Goal: Task Accomplishment & Management: Complete application form

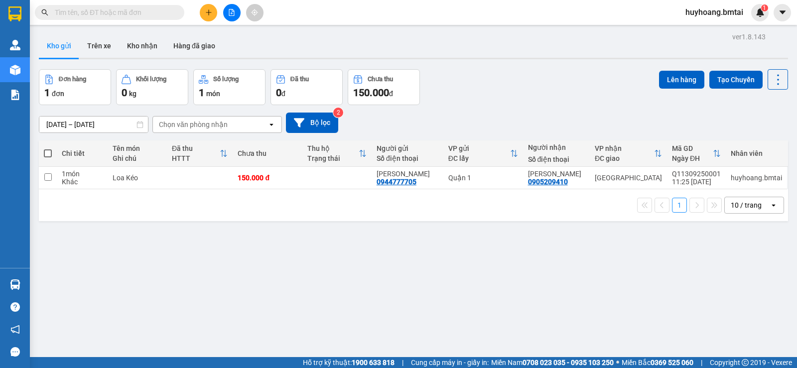
click at [204, 9] on button at bounding box center [208, 12] width 17 height 17
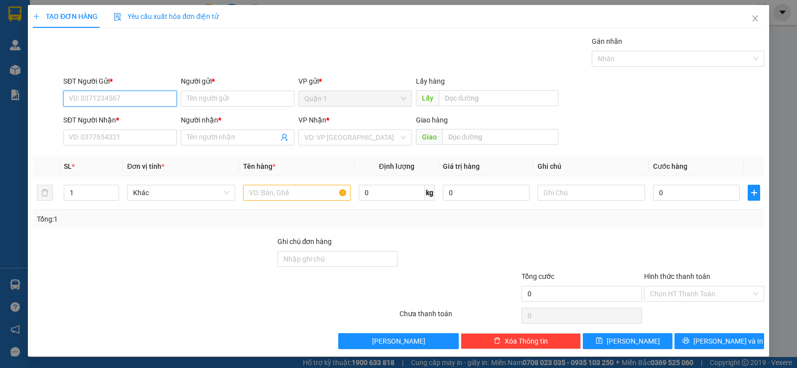
click at [118, 94] on input "SĐT Người Gửi *" at bounding box center [120, 99] width 114 height 16
click at [136, 114] on div "0916709139 - CHỊ [PERSON_NAME]" at bounding box center [124, 118] width 111 height 11
type input "0916709139"
type input "CHỊ MAI"
type input "0983504358"
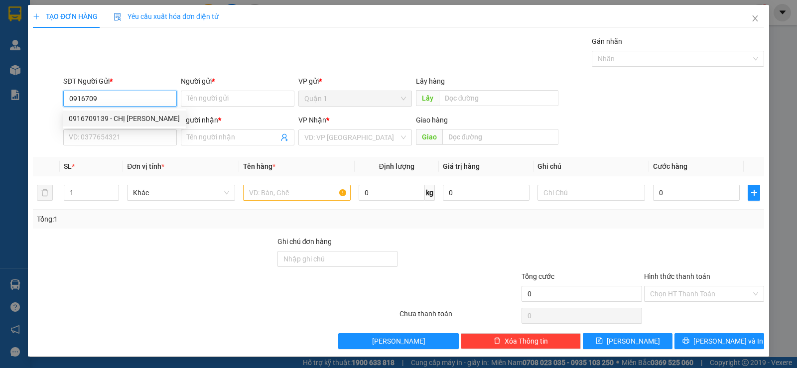
type input "LOAN"
type input "ĐÃ TT TM 10/08"
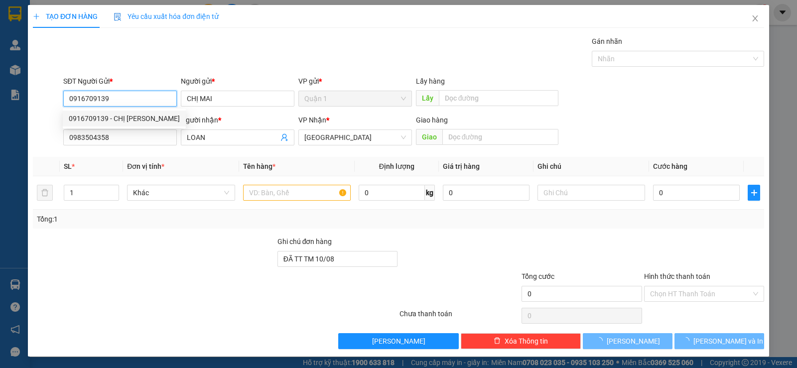
type input "70.000"
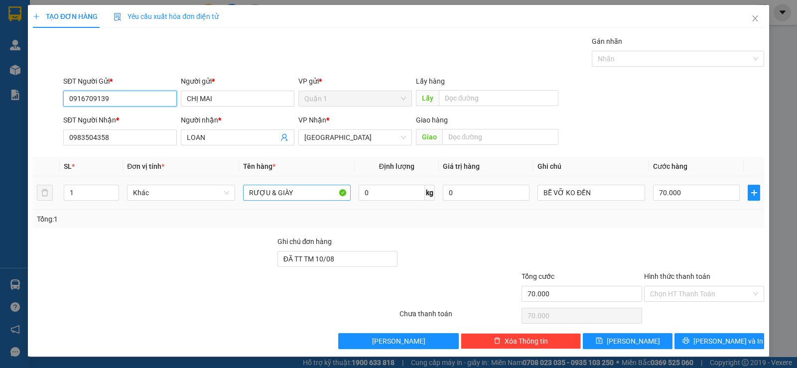
type input "0916709139"
click at [310, 194] on input "RƯỢU & GIÀY" at bounding box center [297, 193] width 108 height 16
type input "RƯỢU & BÁNH"
click at [687, 192] on input "70.000" at bounding box center [696, 193] width 87 height 16
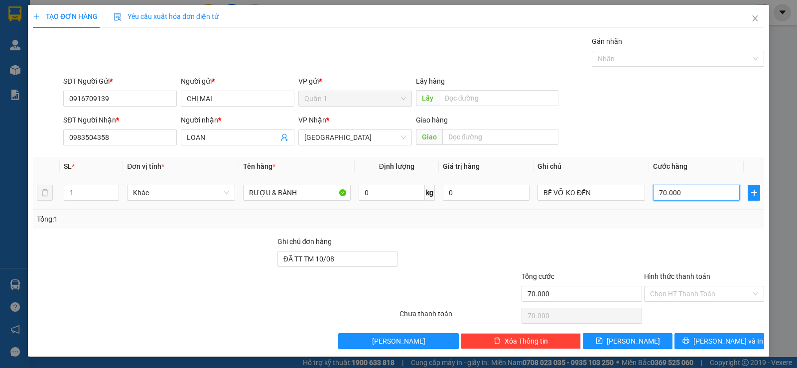
type input "5"
type input "50"
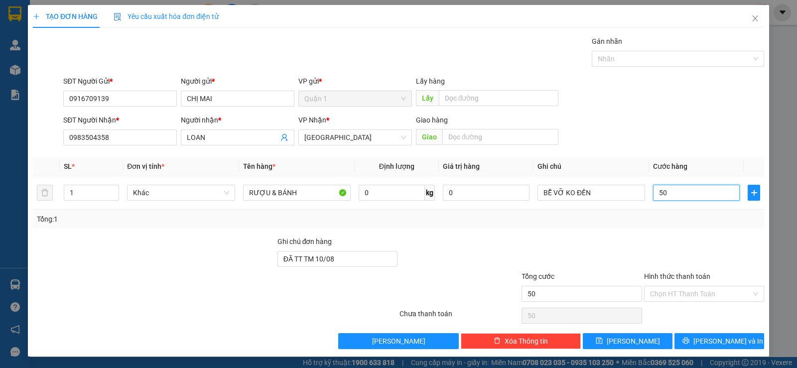
type input "50"
type input "50.000"
click at [656, 132] on div "SĐT Người Nhận * 0983504358 Người nhận * LOAN VP Nhận * Nha Trang Giao hàng Giao" at bounding box center [413, 132] width 705 height 35
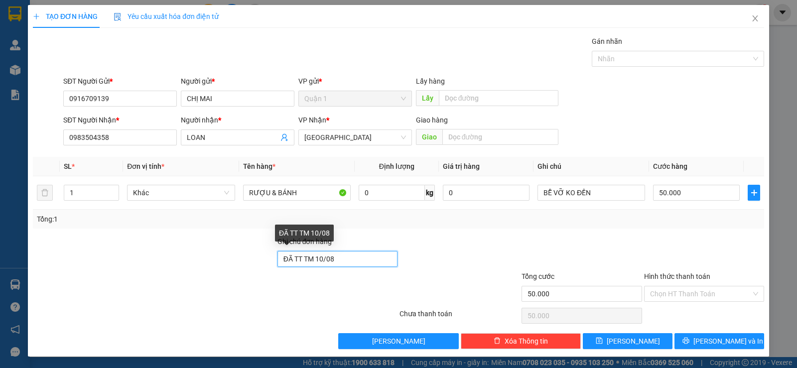
click at [350, 257] on input "ĐÃ TT TM 10/08" at bounding box center [337, 259] width 120 height 16
type input "TM 13/9"
click at [708, 295] on input "Hình thức thanh toán" at bounding box center [700, 293] width 101 height 15
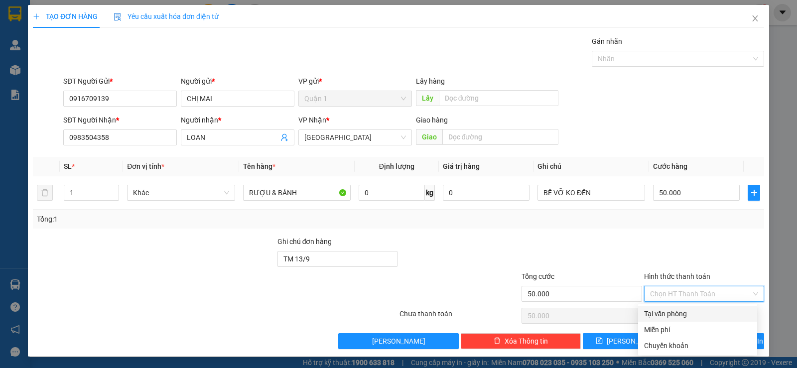
click at [678, 313] on div "Tại văn phòng" at bounding box center [697, 313] width 107 height 11
type input "0"
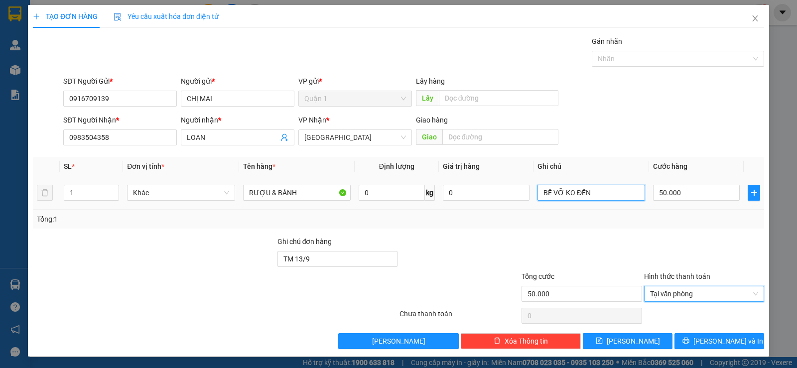
click at [564, 193] on input "BỄ VỠ KO ĐỀN" at bounding box center [591, 193] width 108 height 16
click at [565, 221] on div "Tổng: 1" at bounding box center [398, 219] width 723 height 11
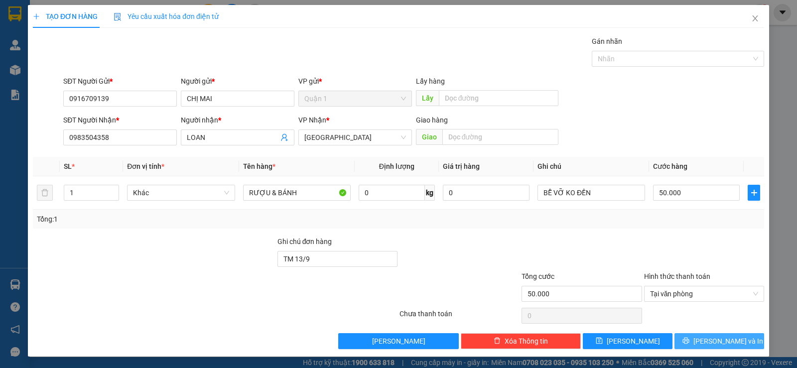
click at [694, 335] on button "Lưu và In" at bounding box center [719, 341] width 90 height 16
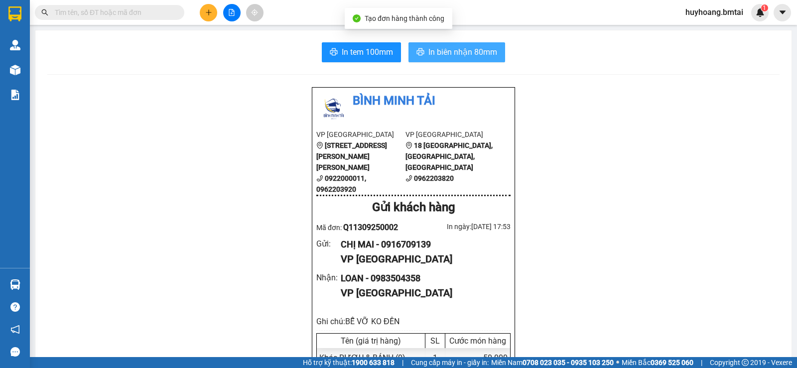
click at [457, 54] on span "In biên nhận 80mm" at bounding box center [462, 52] width 69 height 12
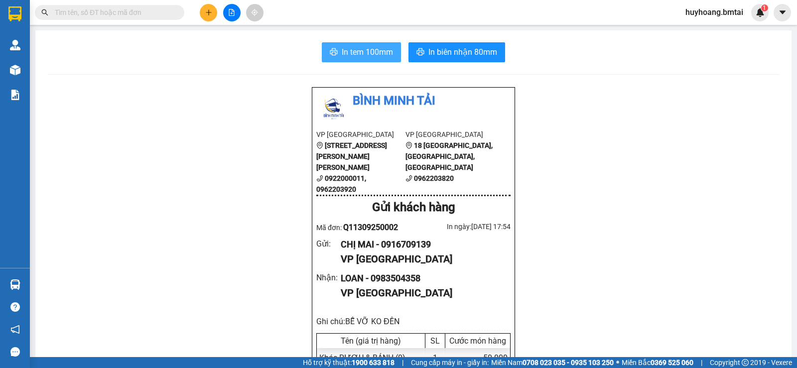
click at [372, 51] on span "In tem 100mm" at bounding box center [367, 52] width 51 height 12
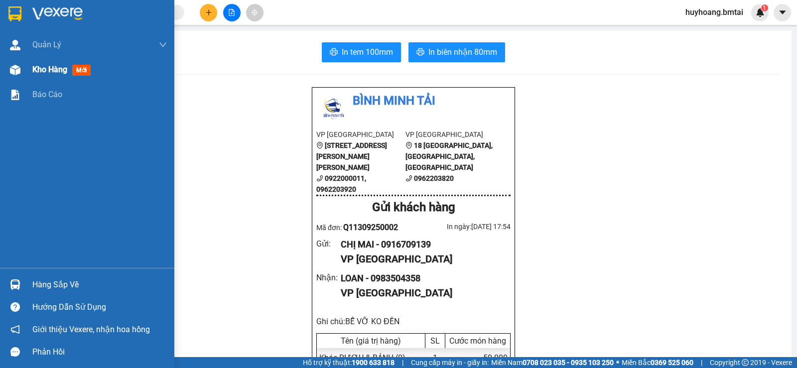
click at [20, 67] on div at bounding box center [14, 69] width 17 height 17
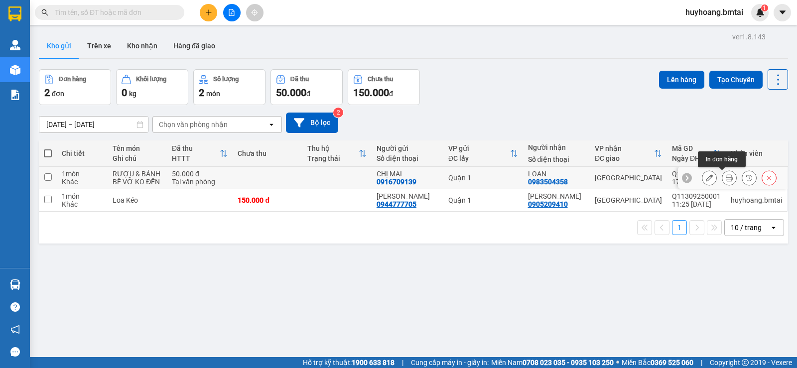
click at [726, 177] on icon at bounding box center [729, 177] width 7 height 7
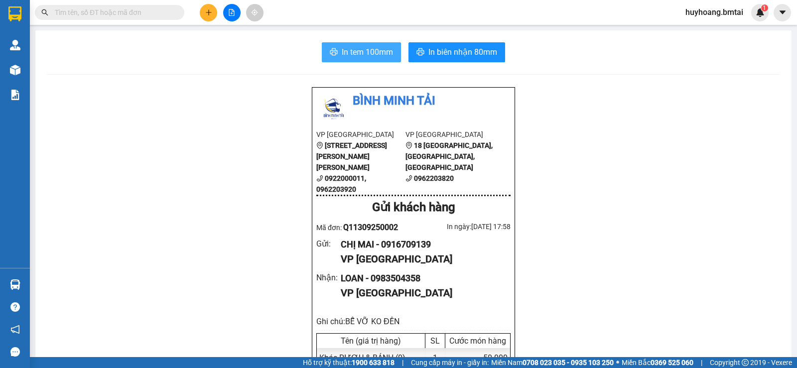
click at [386, 57] on span "In tem 100mm" at bounding box center [367, 52] width 51 height 12
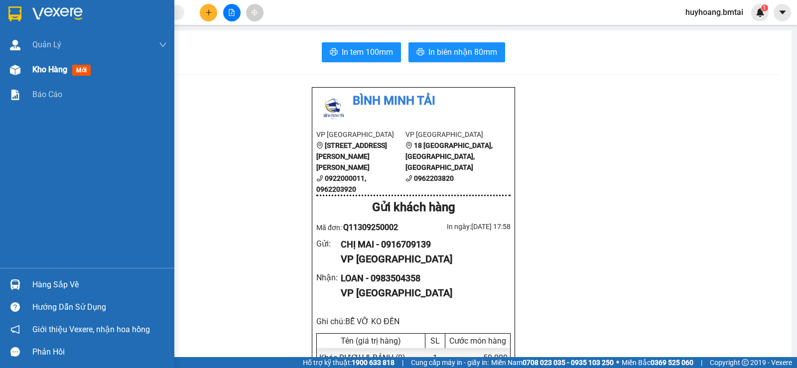
click at [17, 70] on img at bounding box center [15, 70] width 10 height 10
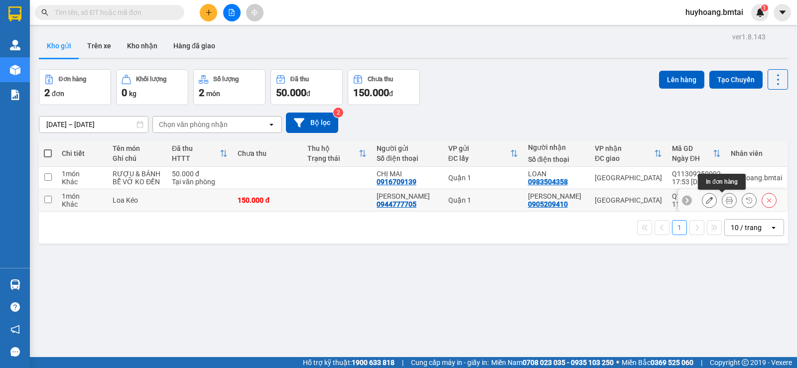
click at [726, 199] on icon at bounding box center [729, 200] width 7 height 7
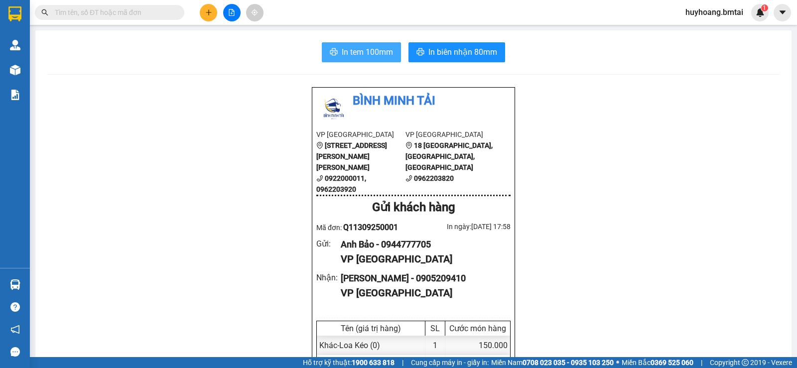
click at [355, 52] on span "In tem 100mm" at bounding box center [367, 52] width 51 height 12
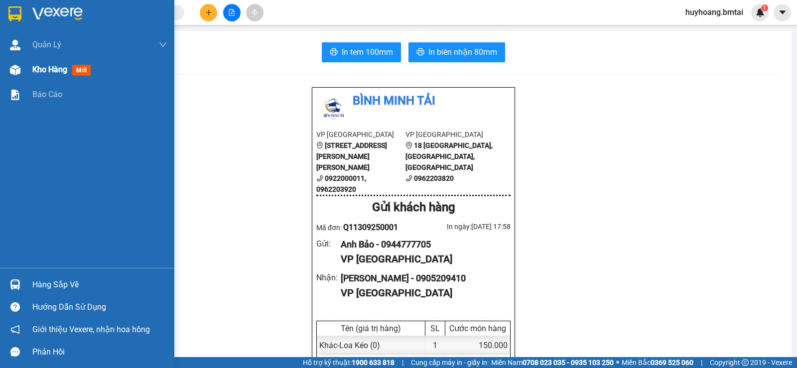
click at [14, 69] on img at bounding box center [15, 70] width 10 height 10
